Goal: Task Accomplishment & Management: Manage account settings

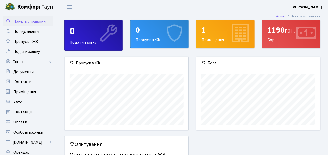
scroll to position [73, 124]
click at [23, 32] on span "Повідомлення" at bounding box center [26, 32] width 26 height 6
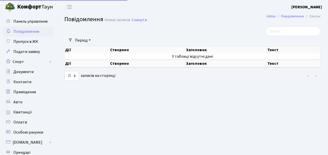
select select "25"
click at [20, 23] on span "Панель управління" at bounding box center [30, 22] width 34 height 6
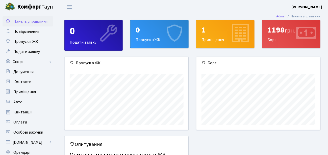
scroll to position [73, 124]
click at [146, 43] on div "0 Пропуск в ЖК" at bounding box center [160, 34] width 58 height 28
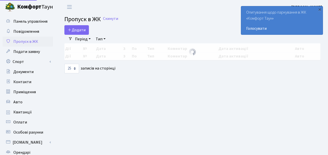
select select "25"
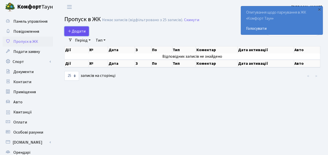
click at [80, 31] on span "Додати" at bounding box center [77, 32] width 18 height 6
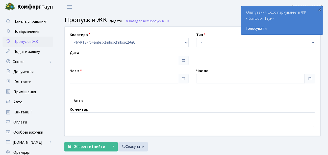
type input "[DATE]"
type input "22:15"
type input "23:15"
click at [72, 100] on input "Авто" at bounding box center [71, 100] width 3 height 3
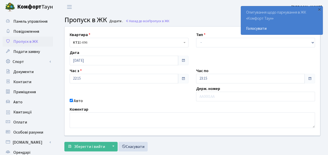
checkbox input "false"
click at [312, 42] on select "- Доставка Таксі Гості Сервіс" at bounding box center [255, 43] width 119 height 10
select select "18"
click at [196, 38] on select "- Доставка Таксі Гості Сервіс" at bounding box center [255, 43] width 119 height 10
click at [183, 79] on span at bounding box center [183, 79] width 4 height 4
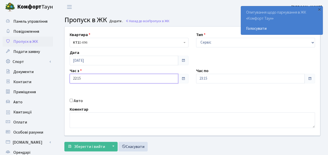
click at [152, 80] on input "22:15" at bounding box center [124, 79] width 109 height 10
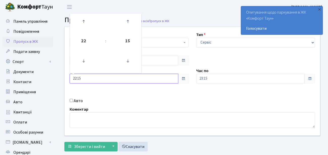
click at [152, 80] on input "22:15" at bounding box center [124, 79] width 109 height 10
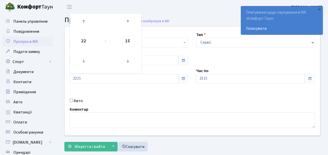
click at [176, 93] on div "Квартира <b>КТ2</b>&nbsp;&nbsp;&nbsp;2-696 КТ2 2-696 Тип - Доставка Таксі Гості…" at bounding box center [192, 81] width 263 height 109
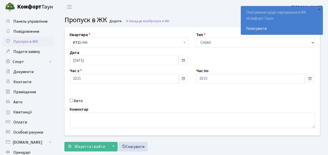
click at [184, 79] on span at bounding box center [183, 79] width 4 height 4
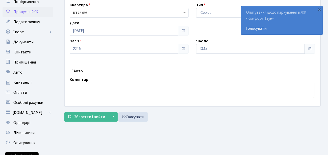
scroll to position [11, 0]
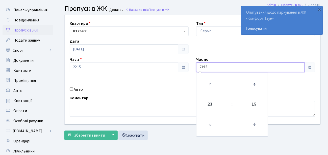
click at [226, 67] on input "23:15" at bounding box center [250, 68] width 109 height 10
click at [311, 67] on span at bounding box center [310, 67] width 4 height 4
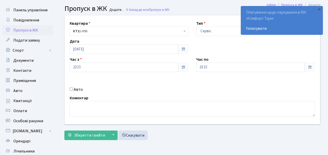
click at [243, 51] on div "Квартира <b>КТ2</b>&nbsp;&nbsp;&nbsp;2-696 КТ2 2-696 Тип - Доставка Таксі Гості…" at bounding box center [192, 69] width 263 height 109
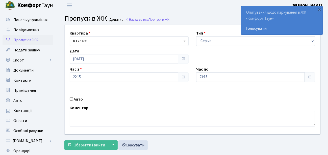
scroll to position [0, 0]
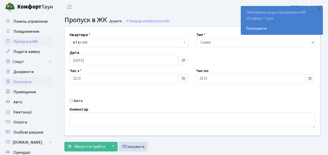
click at [23, 81] on span "Контакти" at bounding box center [22, 82] width 18 height 6
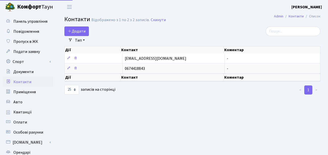
select select "25"
click at [18, 41] on span "Пропуск в ЖК" at bounding box center [25, 42] width 25 height 6
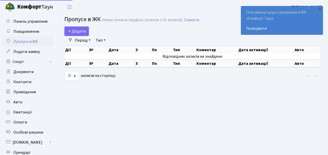
select select "25"
click at [101, 40] on link "Тип" at bounding box center [101, 40] width 14 height 9
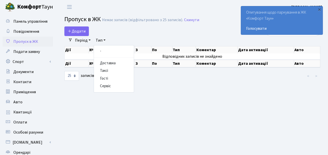
click at [101, 40] on link "Тип" at bounding box center [101, 40] width 14 height 9
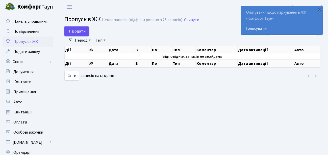
click at [81, 31] on span "Додати" at bounding box center [77, 32] width 18 height 6
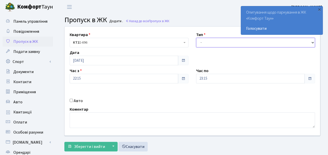
click at [313, 43] on select "- Доставка Таксі Гості Сервіс" at bounding box center [255, 43] width 119 height 10
select select "18"
click at [196, 38] on select "- Доставка Таксі Гості Сервіс" at bounding box center [255, 43] width 119 height 10
click at [184, 60] on span at bounding box center [183, 61] width 4 height 4
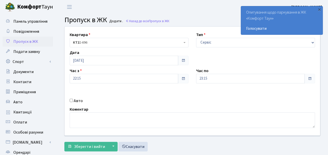
click at [182, 79] on span at bounding box center [183, 79] width 4 height 4
click at [147, 97] on div "Квартира <b>КТ2</b>&nbsp;&nbsp;&nbsp;2-696 КТ2 2-696 Тип - Доставка Таксі Гості…" at bounding box center [192, 81] width 263 height 109
click at [137, 144] on link "Скасувати" at bounding box center [132, 147] width 29 height 10
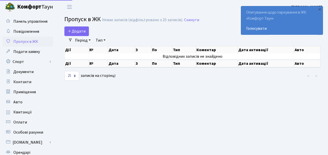
select select "25"
click at [17, 52] on span "Подати заявку" at bounding box center [26, 52] width 27 height 6
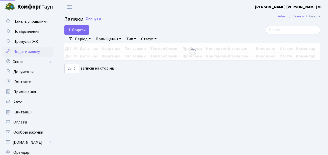
select select "25"
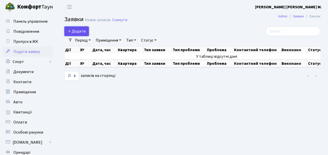
click at [79, 32] on span "Додати" at bounding box center [77, 32] width 18 height 6
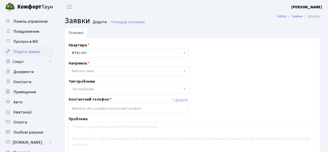
click at [171, 71] on span "Вибрати запис" at bounding box center [127, 71] width 110 height 5
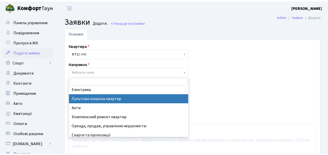
scroll to position [58, 0]
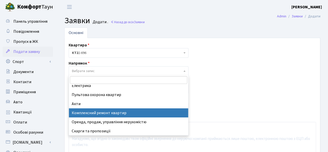
select select "19"
select select
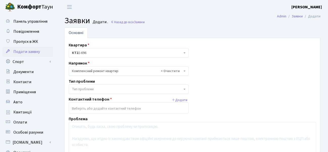
click at [121, 90] on span "Тип проблеми" at bounding box center [127, 89] width 110 height 5
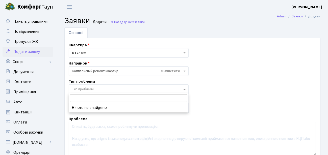
click at [184, 88] on span "Тип проблеми" at bounding box center [129, 90] width 120 height 10
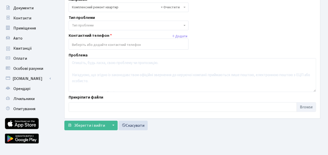
scroll to position [72, 0]
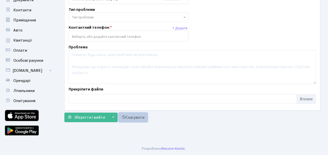
click at [133, 115] on link "Скасувати" at bounding box center [132, 118] width 29 height 10
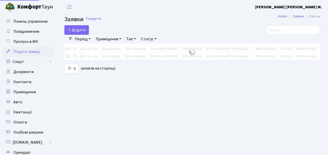
select select "25"
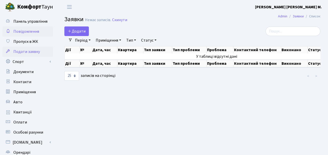
click at [26, 32] on span "Повідомлення" at bounding box center [26, 32] width 26 height 6
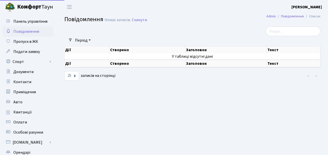
select select "25"
click at [29, 22] on span "Панель управління" at bounding box center [30, 22] width 34 height 6
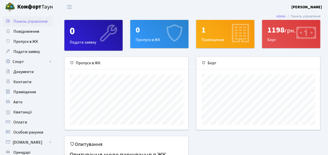
scroll to position [73, 124]
click at [271, 41] on div "1198 грн. Борг" at bounding box center [291, 34] width 58 height 28
click at [302, 37] on icon at bounding box center [306, 34] width 24 height 24
click at [22, 111] on span "Квитанції" at bounding box center [22, 113] width 18 height 6
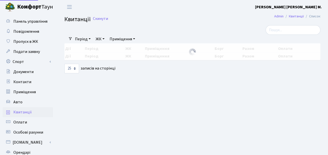
select select "25"
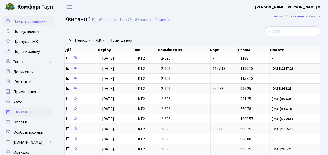
click at [33, 22] on span "Панель управління" at bounding box center [30, 22] width 34 height 6
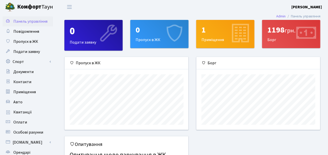
scroll to position [73, 124]
click at [68, 7] on span "Переключити навігацію" at bounding box center [70, 7] width 8 height 6
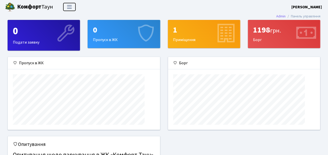
scroll to position [0, 0]
click at [68, 7] on span "Переключити навігацію" at bounding box center [70, 7] width 8 height 6
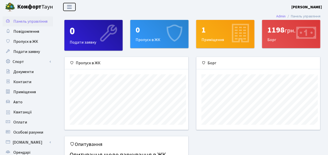
scroll to position [73, 124]
click at [20, 91] on span "Приміщення" at bounding box center [24, 92] width 22 height 6
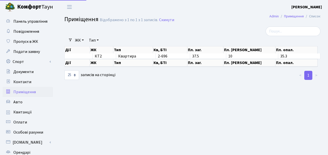
select select "25"
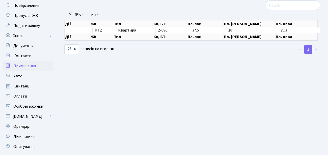
scroll to position [40, 0]
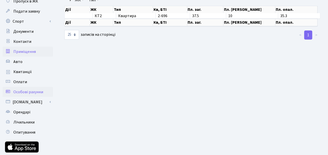
click at [20, 93] on span "Особові рахунки" at bounding box center [28, 92] width 30 height 6
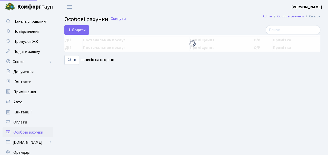
select select "25"
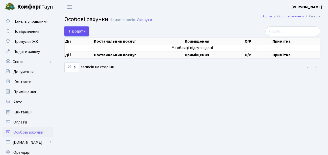
click at [71, 29] on icon at bounding box center [70, 31] width 4 height 4
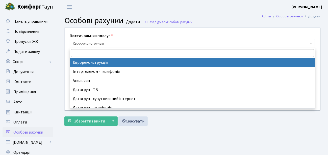
click at [311, 44] on b at bounding box center [311, 43] width 2 height 1
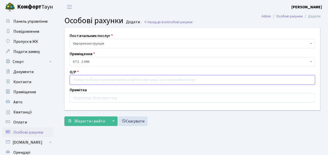
click at [80, 79] on input "text" at bounding box center [192, 80] width 245 height 10
click at [78, 80] on input "text" at bounding box center [192, 80] width 245 height 10
type input "680696"
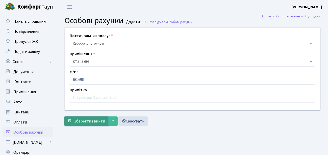
click at [80, 120] on span "Зберегти і вийти" at bounding box center [89, 122] width 31 height 6
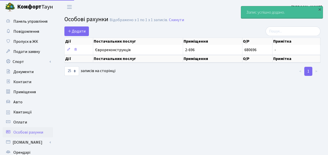
select select "25"
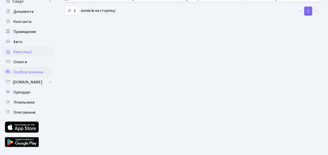
scroll to position [61, 0]
click at [27, 103] on span "Лічильники" at bounding box center [23, 102] width 21 height 6
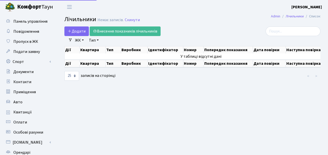
select select "25"
click at [82, 30] on span "Додати" at bounding box center [77, 32] width 18 height 6
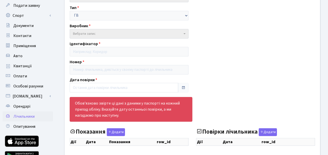
scroll to position [78, 0]
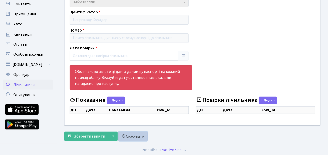
click at [137, 136] on link "Скасувати" at bounding box center [132, 137] width 29 height 10
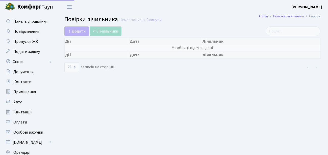
select select "25"
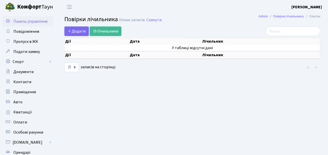
click at [30, 23] on span "Панель управління" at bounding box center [30, 22] width 34 height 6
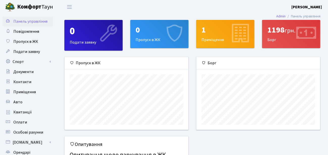
scroll to position [73, 124]
click at [70, 8] on span "Переключити навігацію" at bounding box center [70, 7] width 8 height 6
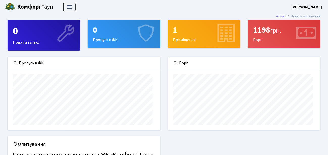
scroll to position [0, 0]
click at [70, 8] on span "Переключити навігацію" at bounding box center [70, 7] width 8 height 6
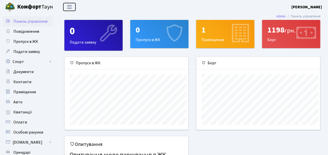
scroll to position [73, 124]
click at [209, 35] on div "1 Приміщення" at bounding box center [225, 34] width 58 height 28
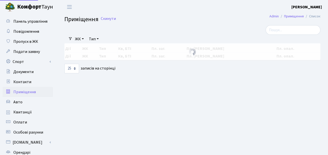
select select "25"
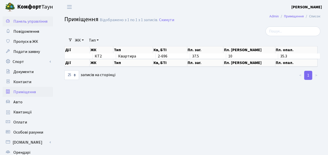
click at [23, 22] on span "Панель управління" at bounding box center [30, 22] width 34 height 6
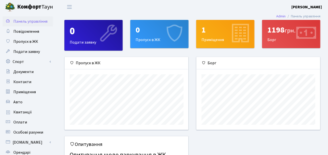
scroll to position [73, 124]
click at [24, 32] on span "Повідомлення" at bounding box center [26, 32] width 26 height 6
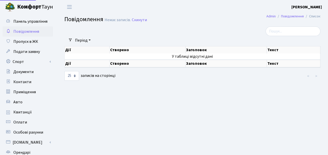
select select "25"
click at [28, 42] on span "Пропуск в ЖК" at bounding box center [25, 42] width 25 height 6
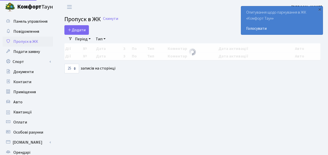
select select "25"
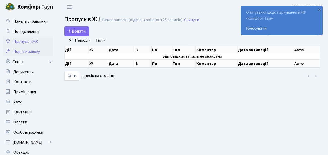
click at [24, 51] on span "Подати заявку" at bounding box center [26, 52] width 27 height 6
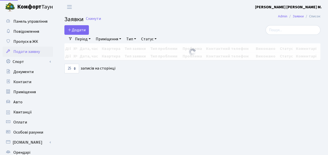
select select "25"
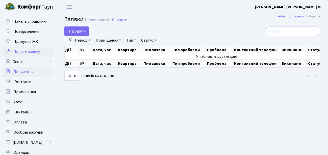
click at [24, 72] on span "Документи" at bounding box center [23, 72] width 20 height 6
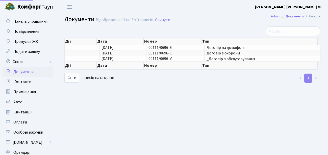
select select "25"
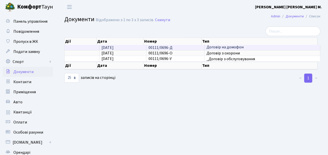
scroll to position [1, 0]
click at [250, 48] on span "Договір на домофон" at bounding box center [263, 48] width 112 height 4
click at [134, 47] on td "25.09.2025" at bounding box center [122, 47] width 47 height 5
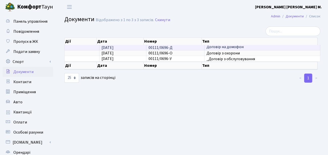
click at [160, 47] on span "00111/0696-Д" at bounding box center [160, 48] width 24 height 6
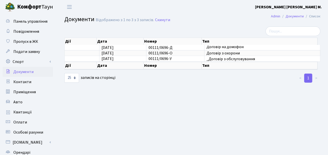
click at [180, 81] on div at bounding box center [192, 78] width 88 height 10
click at [22, 83] on span "Контакти" at bounding box center [22, 82] width 18 height 6
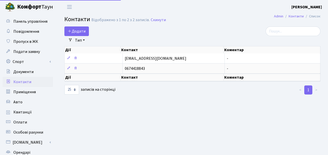
select select "25"
click at [19, 91] on span "Приміщення" at bounding box center [24, 92] width 22 height 6
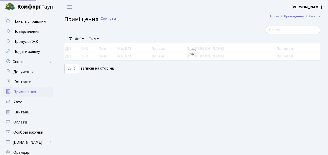
select select "25"
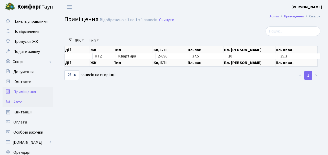
click at [18, 103] on span "Авто" at bounding box center [17, 102] width 9 height 6
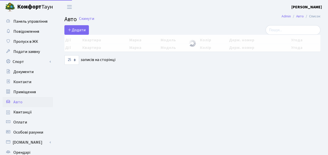
select select "25"
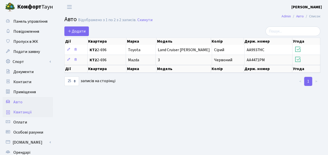
click at [28, 112] on span "Квитанції" at bounding box center [22, 113] width 18 height 6
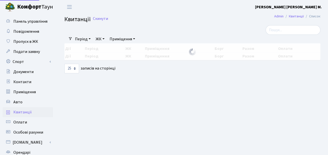
select select "25"
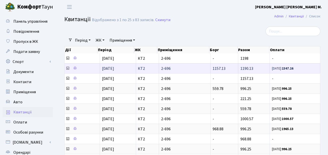
click at [280, 70] on small "23.08.25: 2347.26" at bounding box center [282, 68] width 21 height 5
click at [67, 67] on icon at bounding box center [68, 68] width 4 height 4
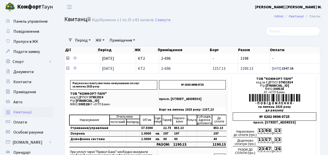
click at [68, 68] on icon at bounding box center [68, 68] width 4 height 4
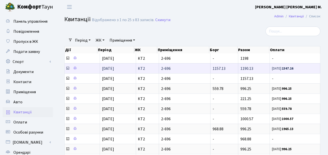
click at [276, 69] on small "23.08.25: 2347.26" at bounding box center [282, 68] width 21 height 5
click at [74, 68] on icon at bounding box center [75, 68] width 4 height 4
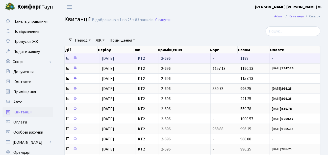
click at [68, 58] on icon at bounding box center [68, 58] width 4 height 4
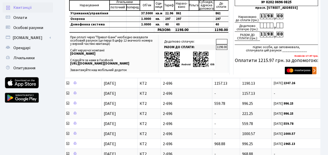
scroll to position [81, 0]
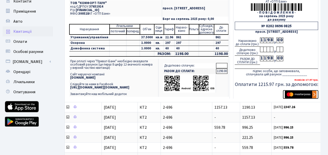
click at [292, 95] on img "submit" at bounding box center [301, 95] width 32 height 8
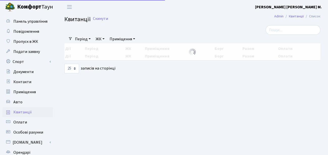
select select "25"
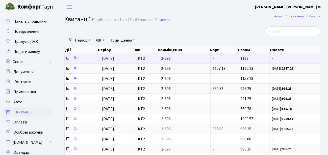
click at [276, 58] on span "-" at bounding box center [295, 59] width 46 height 4
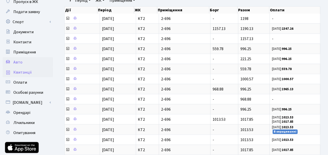
scroll to position [40, 0]
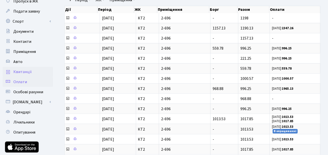
click at [24, 83] on span "Оплати" at bounding box center [20, 82] width 14 height 6
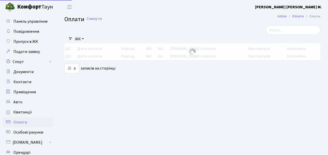
select select "25"
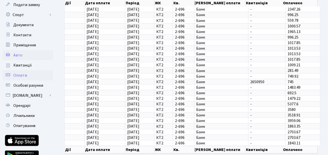
scroll to position [61, 0]
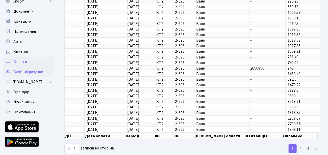
click at [33, 73] on span "Особові рахунки" at bounding box center [28, 72] width 30 height 6
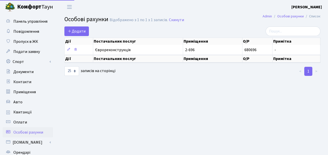
select select "25"
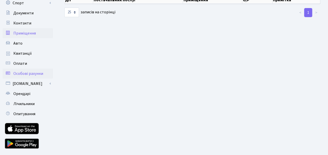
scroll to position [61, 0]
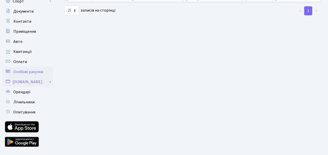
click at [25, 83] on link "[DOMAIN_NAME]" at bounding box center [28, 82] width 51 height 10
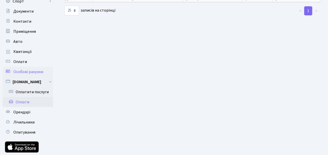
click at [22, 101] on link "Оплати" at bounding box center [28, 102] width 51 height 10
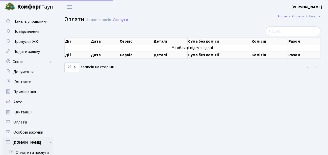
select select "25"
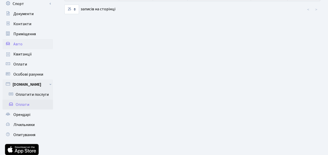
scroll to position [61, 0]
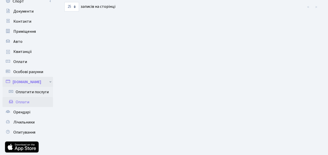
click at [43, 83] on link "[DOMAIN_NAME]" at bounding box center [28, 82] width 51 height 10
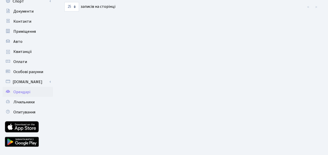
click at [26, 92] on span "Орендарі" at bounding box center [21, 92] width 17 height 6
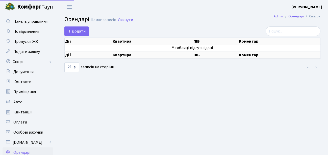
select select "25"
click at [76, 32] on span "Додати" at bounding box center [77, 32] width 18 height 6
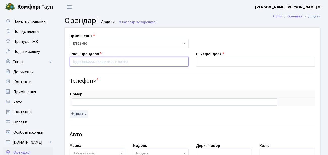
click at [85, 63] on input "email" at bounding box center [129, 62] width 119 height 10
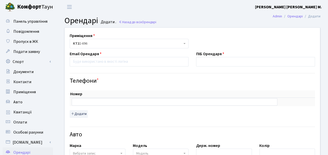
click at [67, 57] on div "Email Орендаря" at bounding box center [129, 59] width 127 height 16
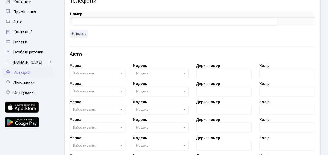
scroll to position [81, 0]
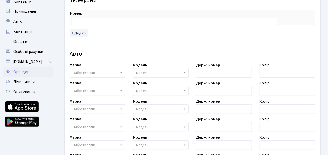
click at [23, 70] on span "Орендарі" at bounding box center [21, 72] width 17 height 6
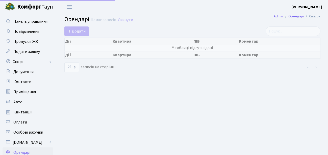
select select "25"
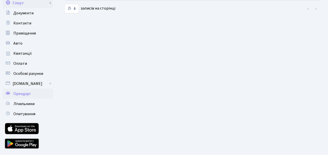
scroll to position [72, 0]
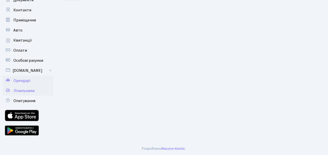
click at [23, 90] on span "Лічильники" at bounding box center [23, 91] width 21 height 6
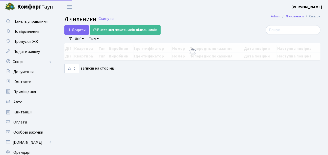
select select "25"
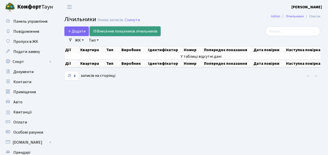
click at [103, 30] on link "Внесення показників лічильників" at bounding box center [125, 32] width 71 height 10
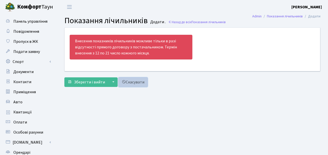
click at [131, 82] on link "Скасувати" at bounding box center [132, 83] width 29 height 10
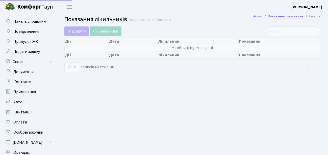
select select "25"
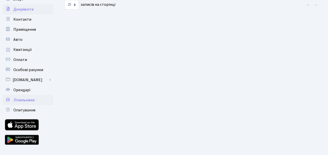
scroll to position [72, 0]
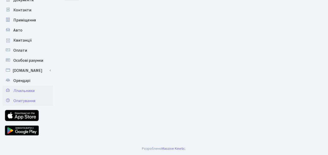
click at [23, 101] on span "Опитування" at bounding box center [24, 101] width 22 height 6
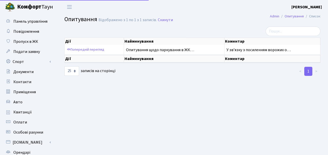
select select "25"
click at [26, 22] on span "Панель управління" at bounding box center [30, 22] width 34 height 6
